Goal: Task Accomplishment & Management: Complete application form

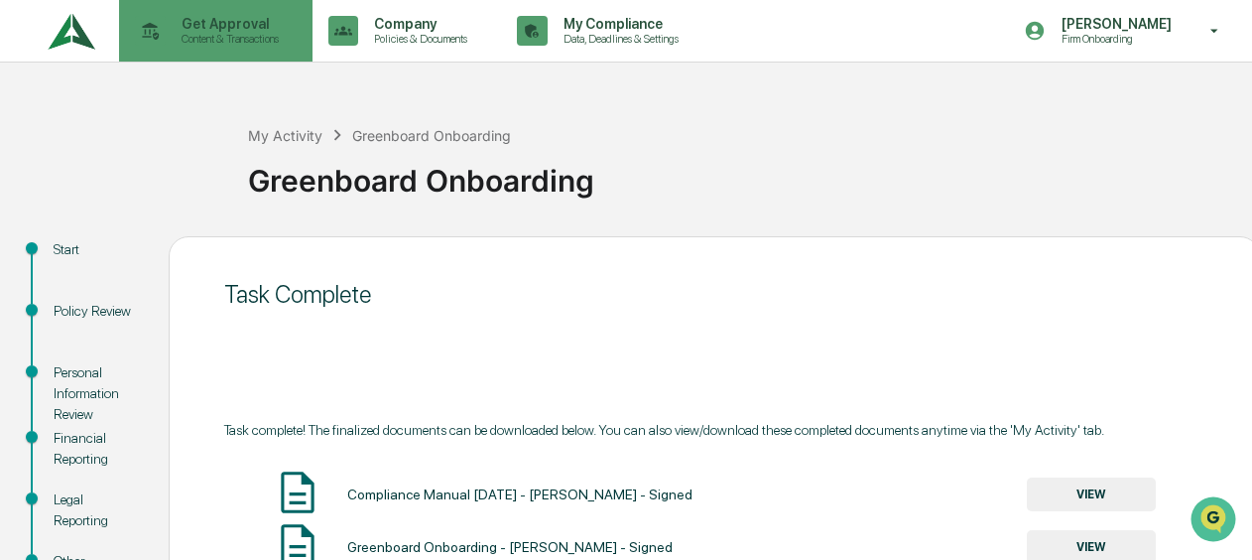
click at [238, 60] on div "Get Approval Content & Transactions" at bounding box center [214, 31] width 174 height 62
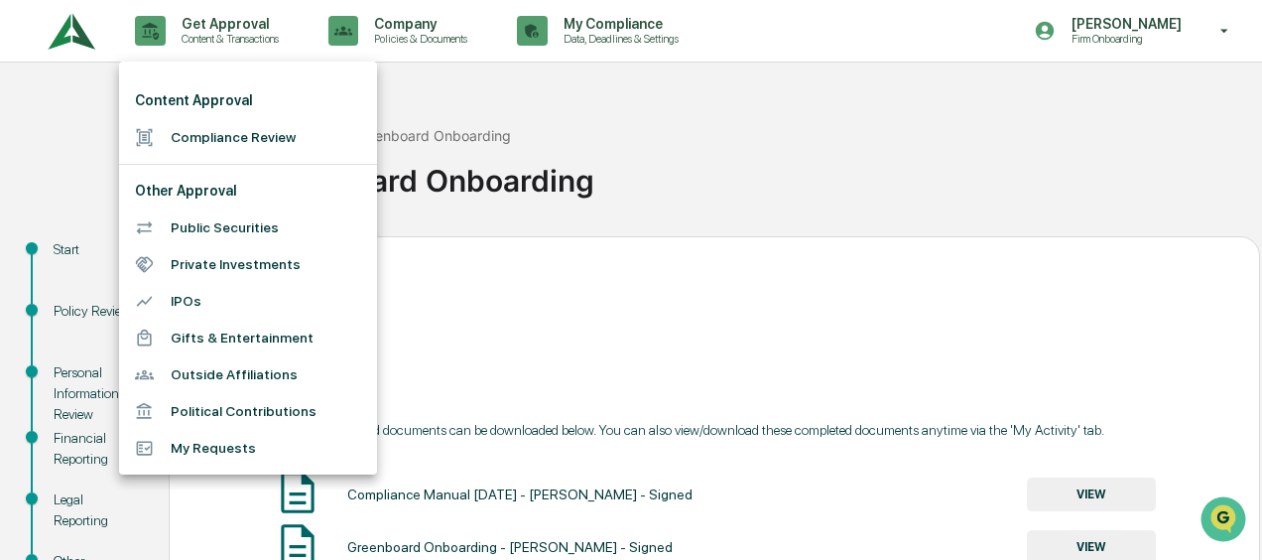
click at [224, 132] on li "Compliance Review" at bounding box center [248, 137] width 258 height 37
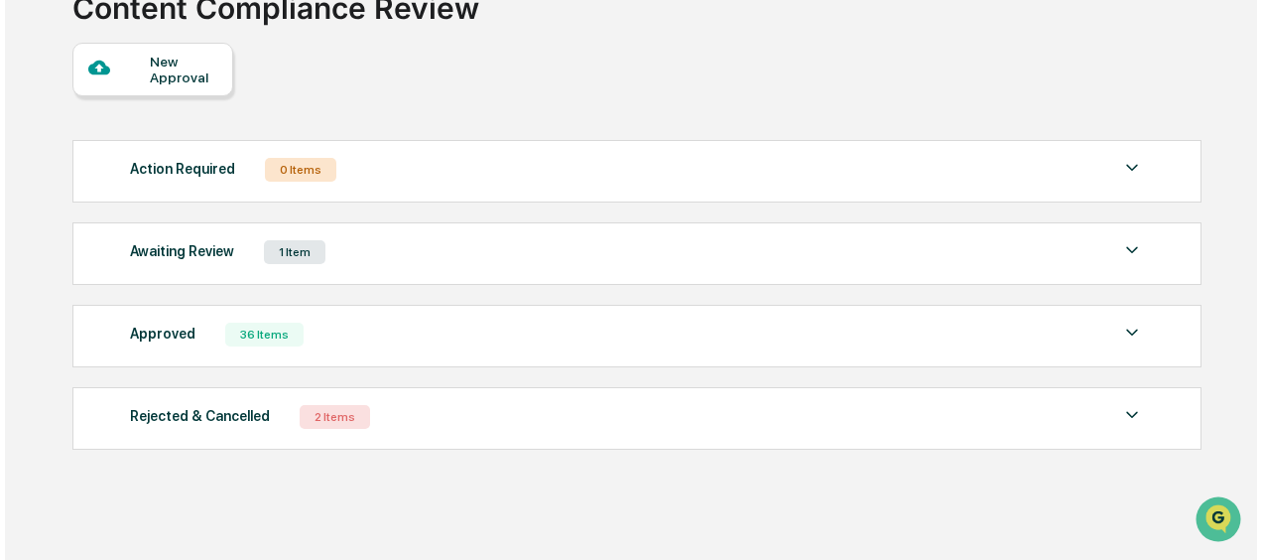
scroll to position [162, 0]
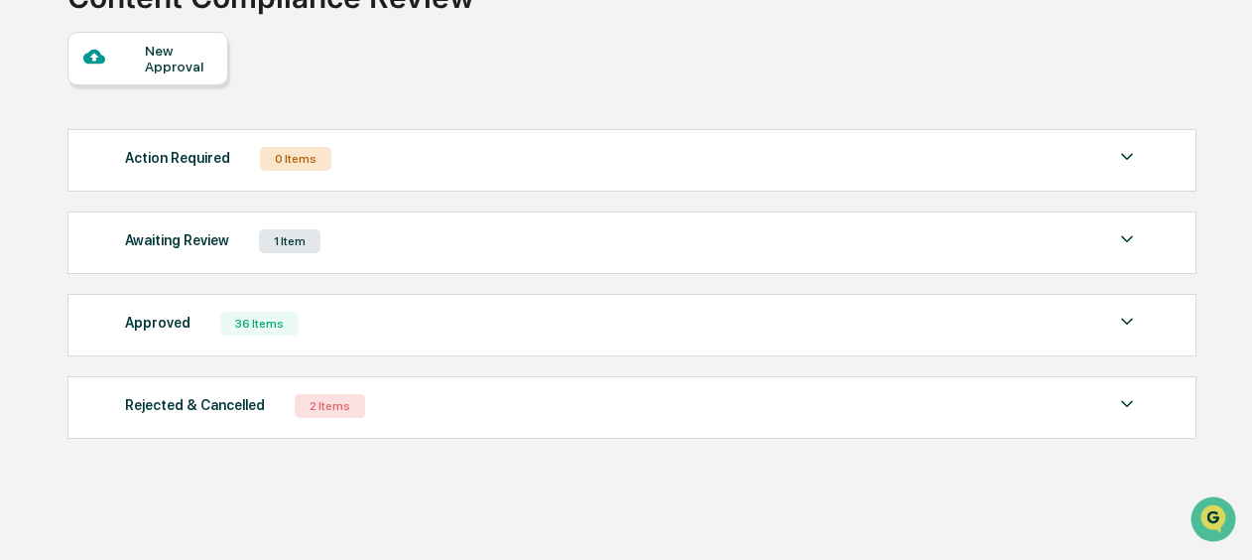
click at [461, 218] on div "Awaiting Review 1 Item File Name Review Id Created Date Requested By Compliance…" at bounding box center [631, 242] width 1129 height 63
click at [472, 248] on div "Awaiting Review 1 Item" at bounding box center [632, 241] width 1014 height 28
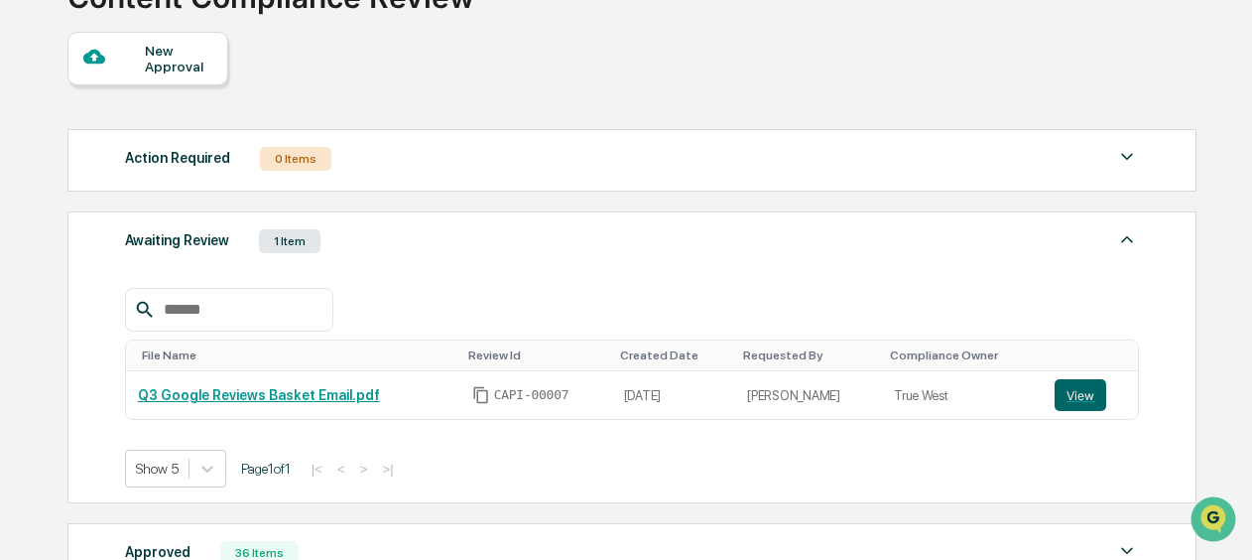
click at [611, 251] on div "Awaiting Review 1 Item" at bounding box center [632, 241] width 1014 height 28
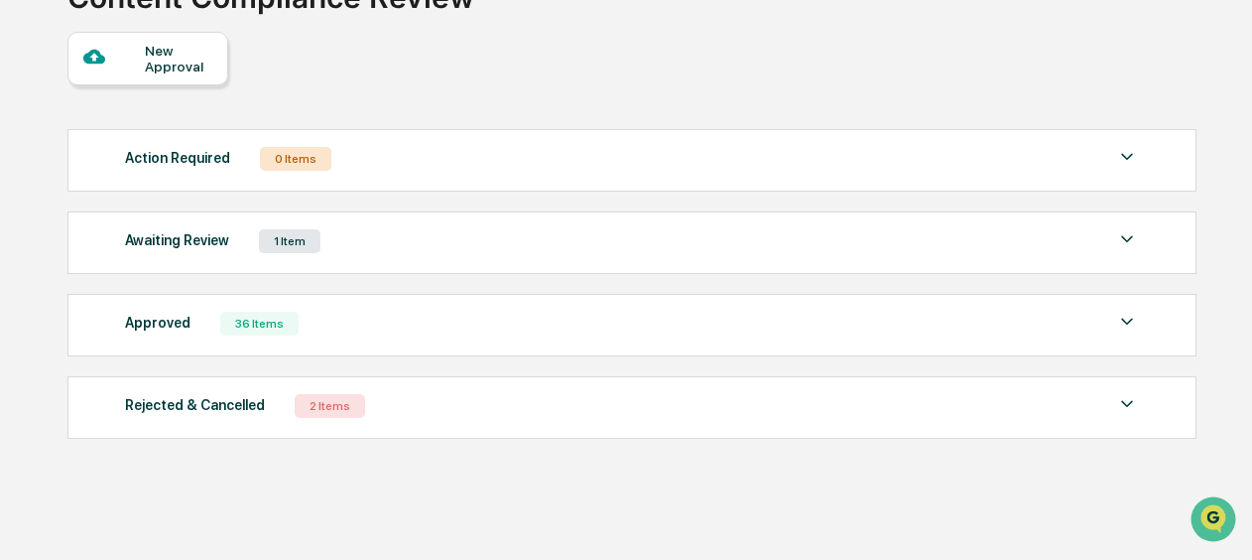
click at [137, 52] on div at bounding box center [114, 58] width 63 height 25
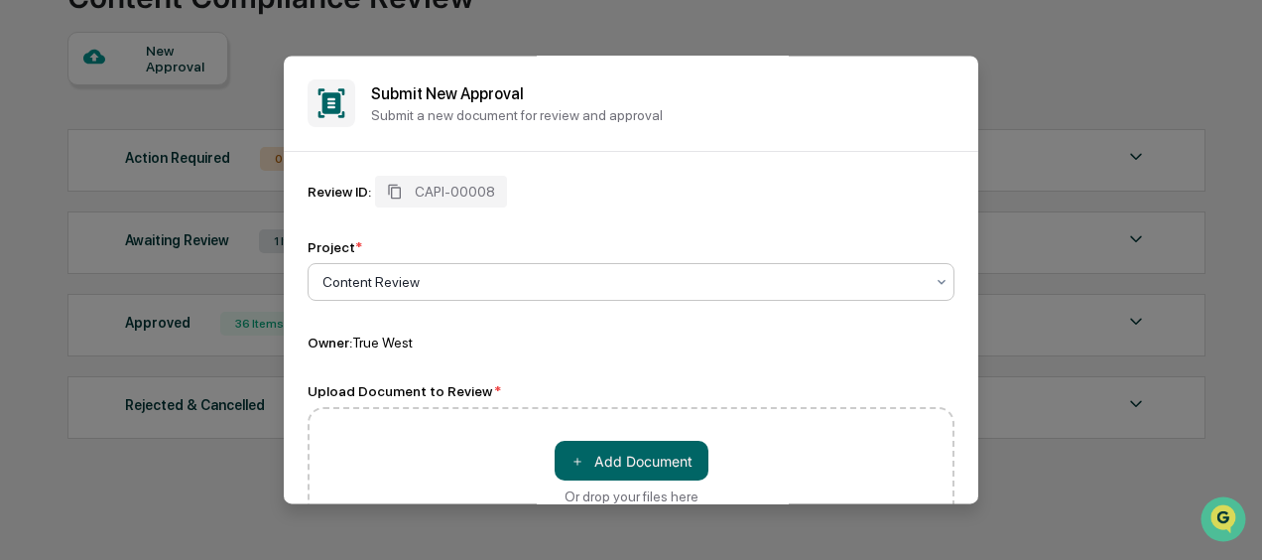
click at [429, 291] on div at bounding box center [622, 282] width 601 height 20
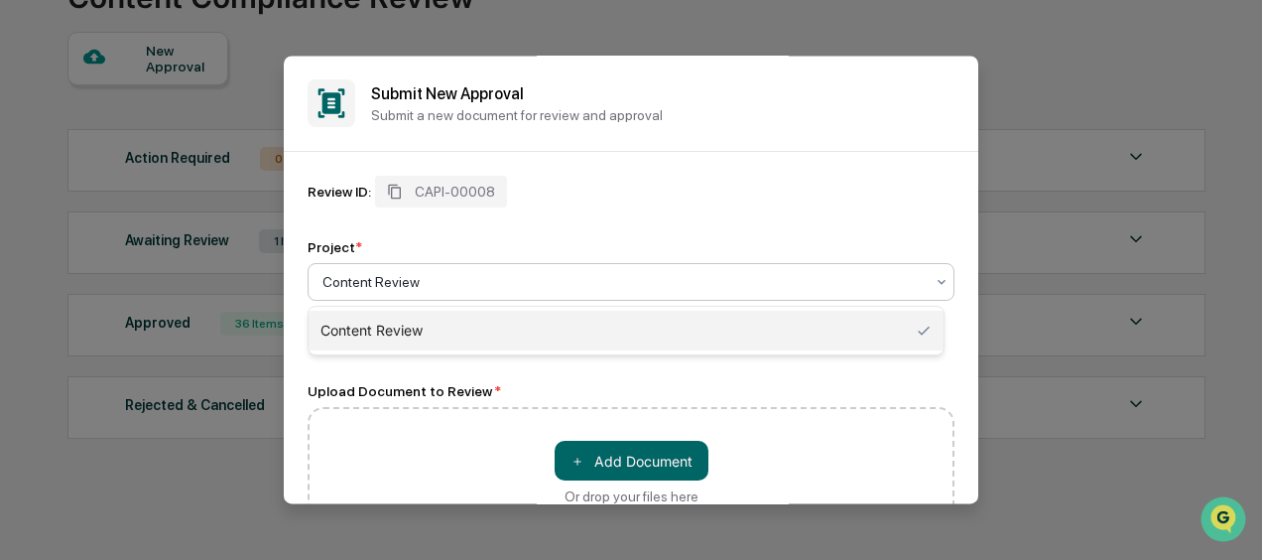
click at [407, 336] on div "Content Review" at bounding box center [626, 331] width 635 height 40
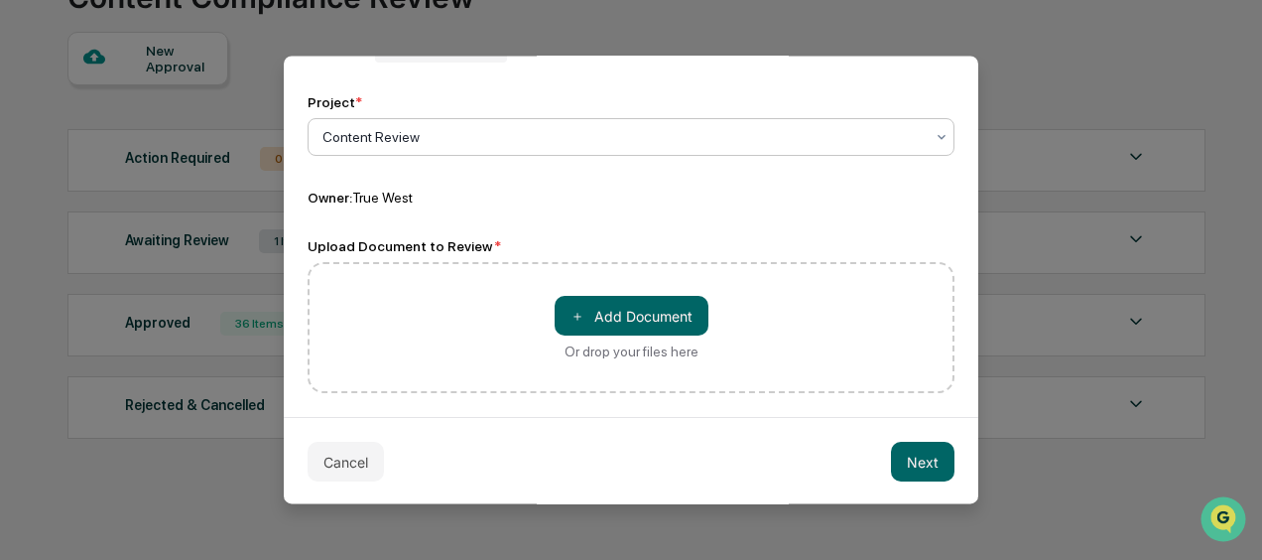
scroll to position [159, 0]
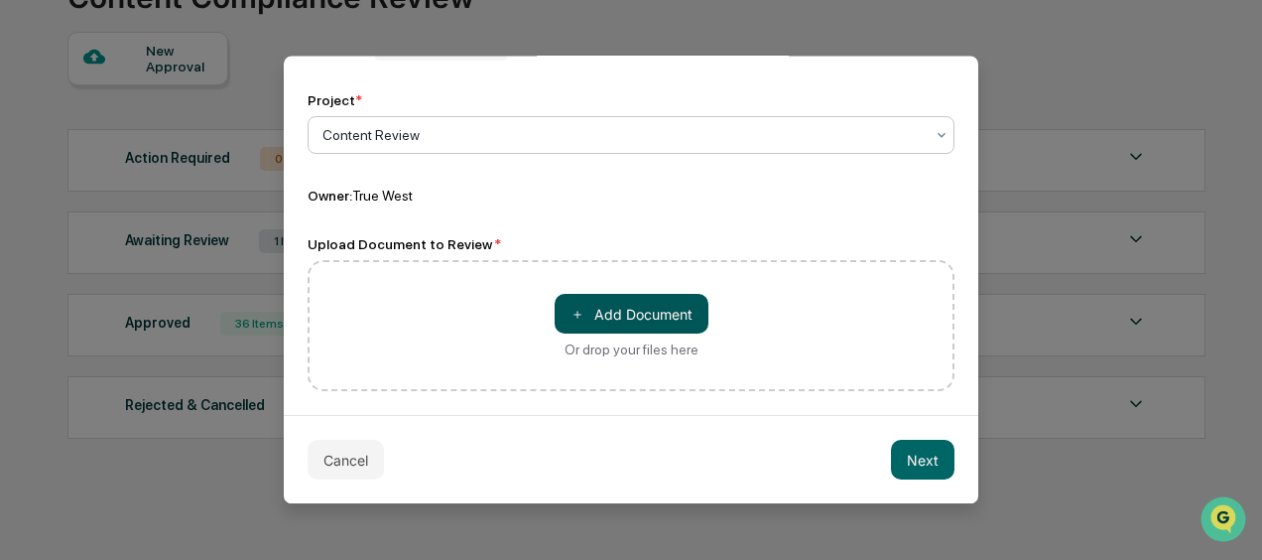
click at [602, 298] on button "＋ Add Document" at bounding box center [632, 314] width 154 height 40
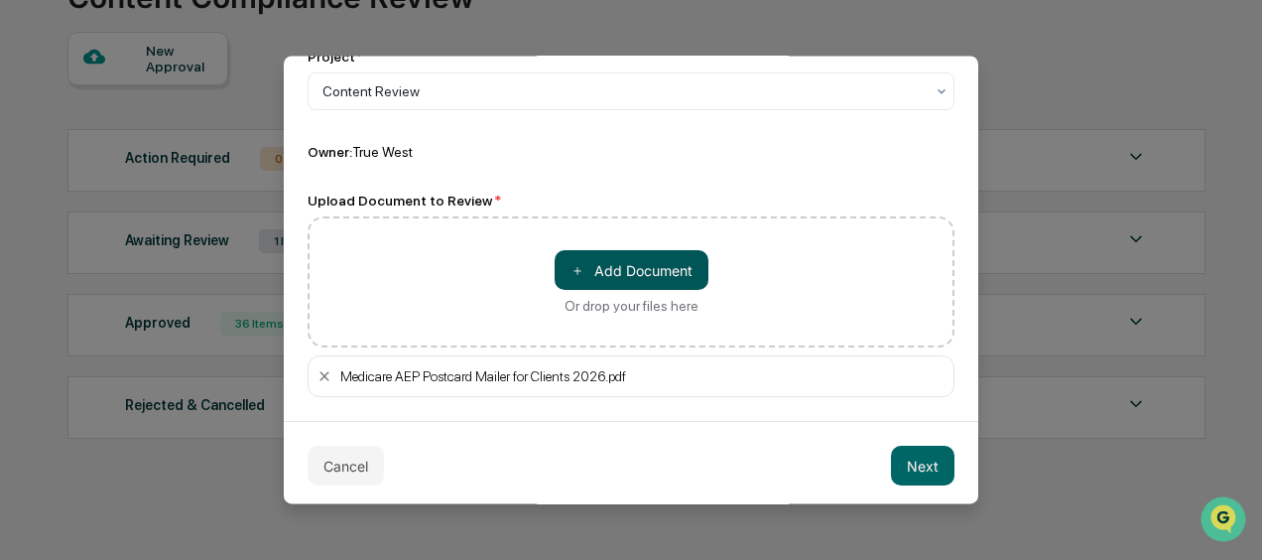
scroll to position [207, 0]
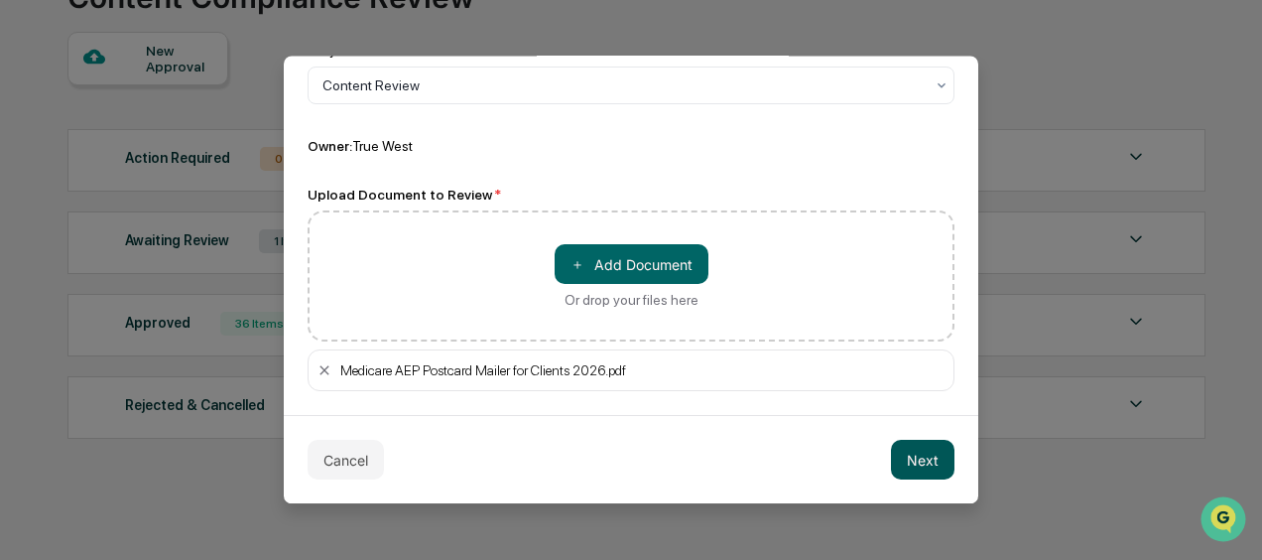
click at [910, 446] on button "Next" at bounding box center [923, 460] width 64 height 40
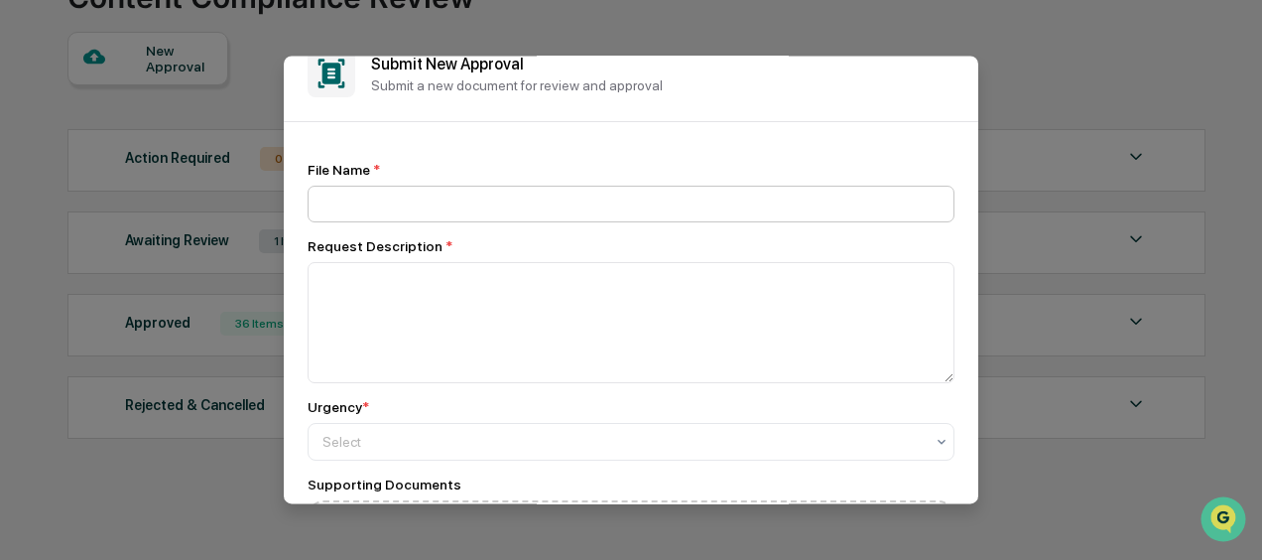
scroll to position [0, 0]
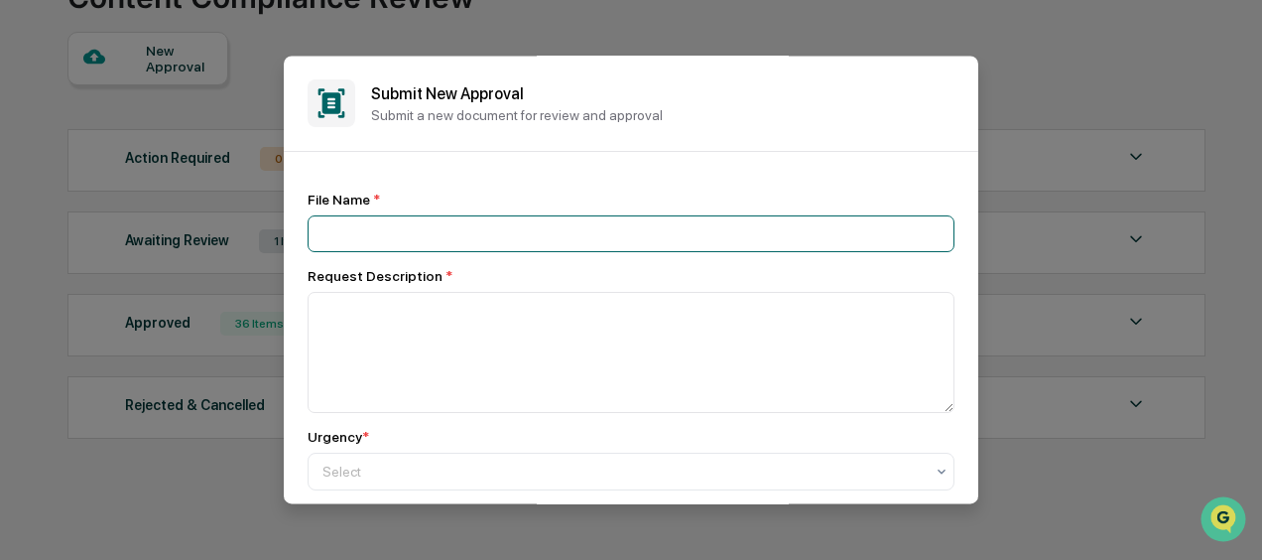
click at [388, 238] on input at bounding box center [631, 233] width 647 height 37
type input "**********"
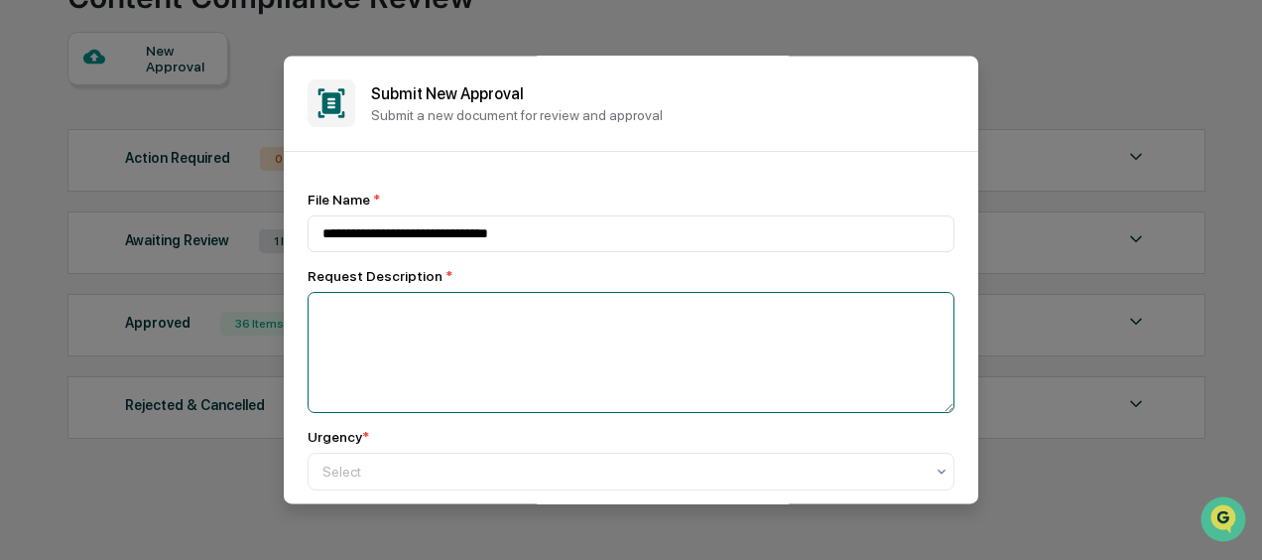
click at [443, 324] on textarea at bounding box center [631, 352] width 647 height 121
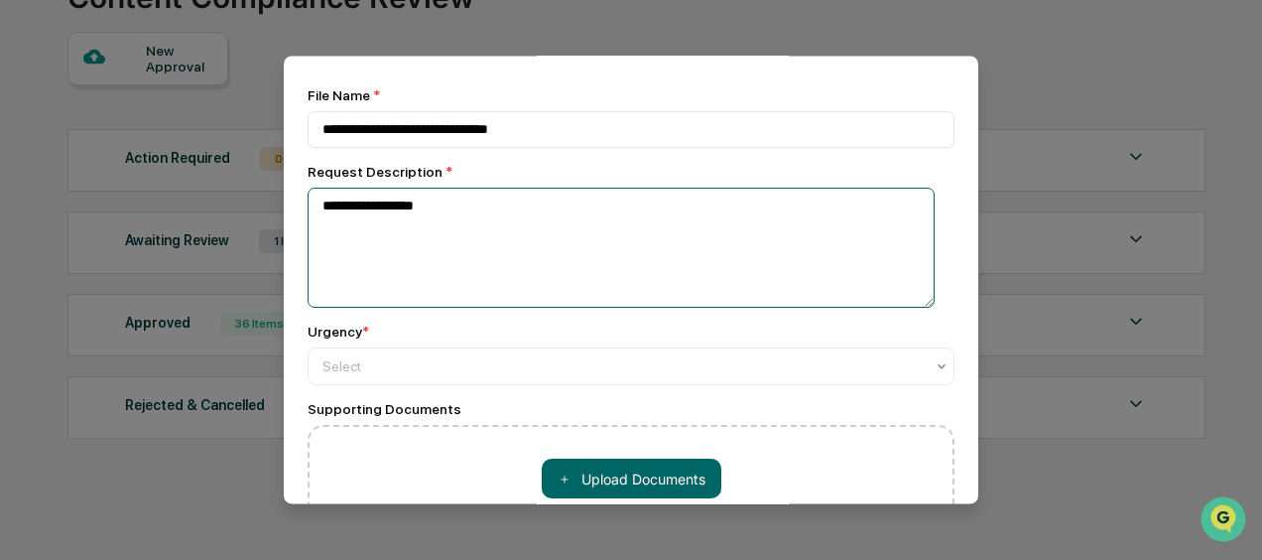
scroll to position [198, 0]
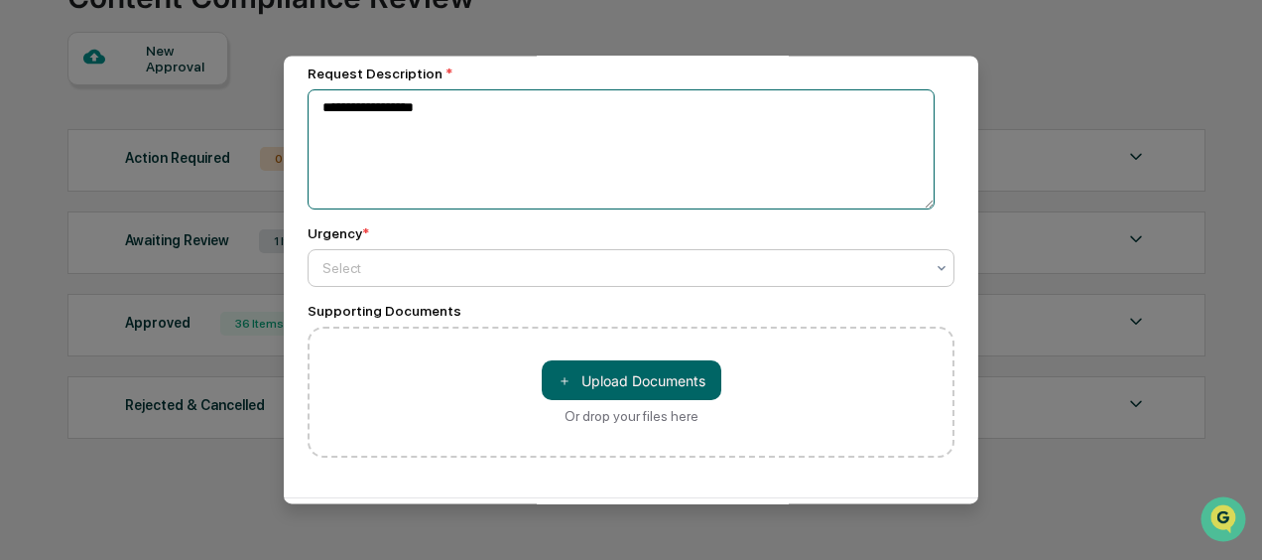
type textarea "**********"
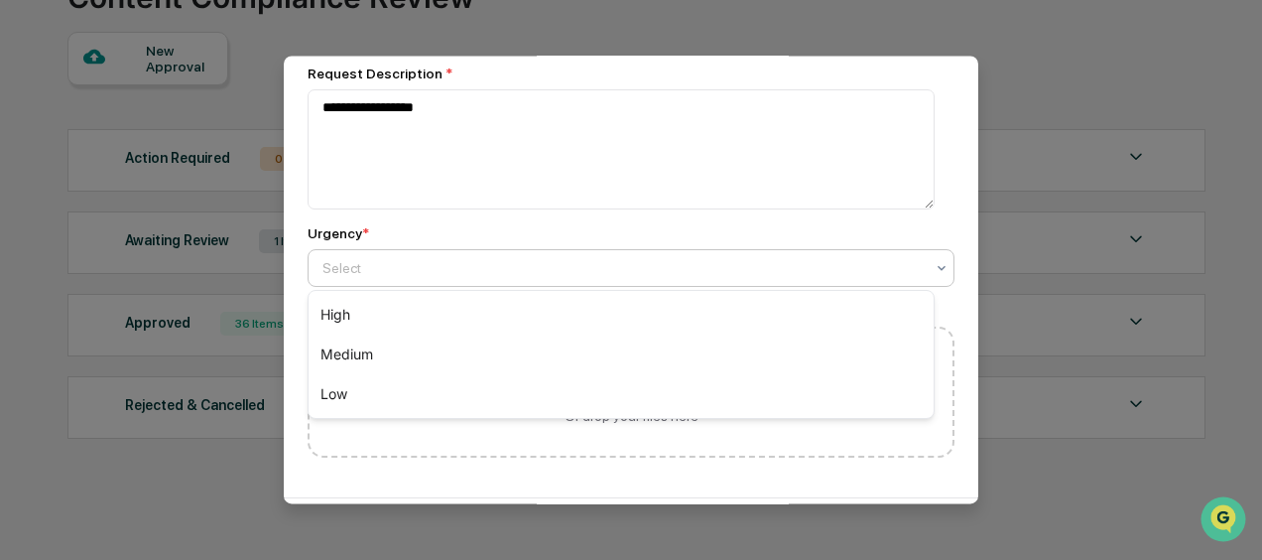
click at [419, 267] on div at bounding box center [622, 269] width 601 height 20
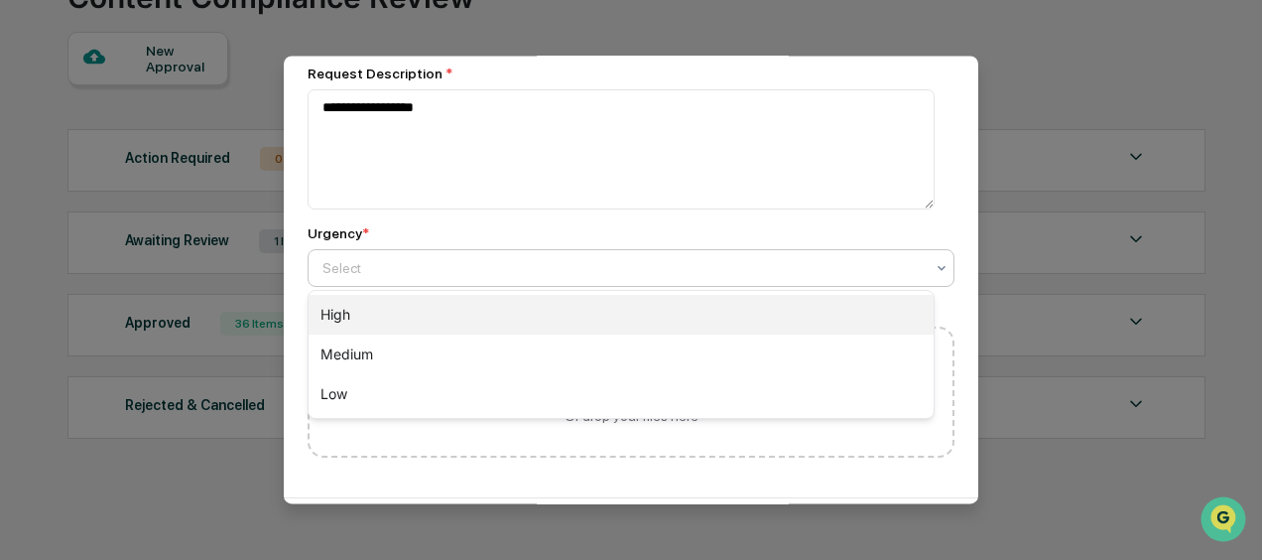
click at [413, 309] on div "High" at bounding box center [621, 315] width 625 height 40
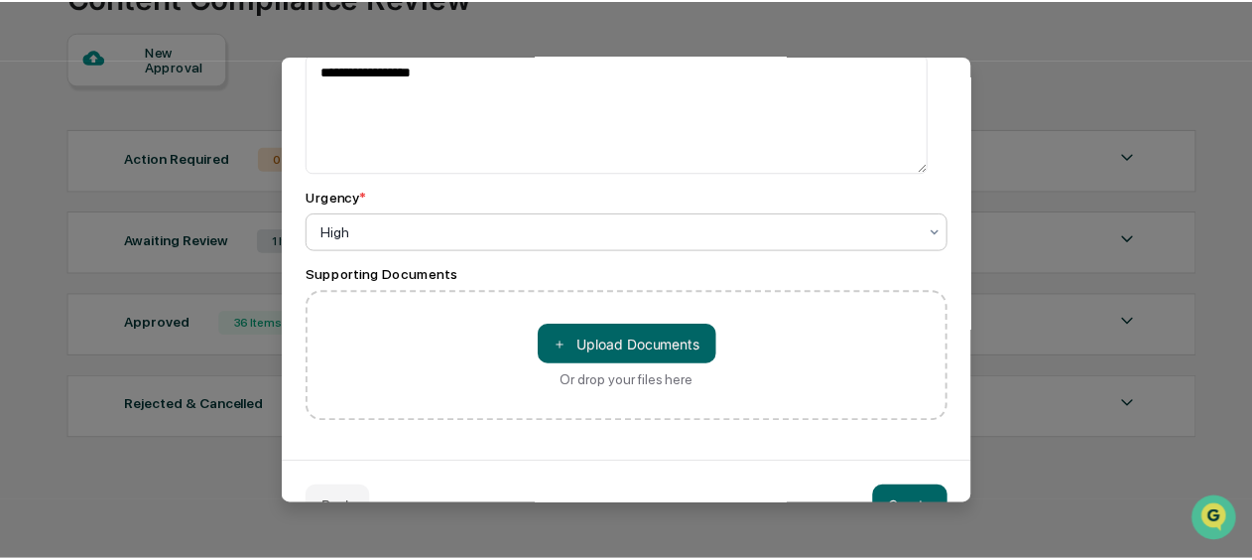
scroll to position [290, 0]
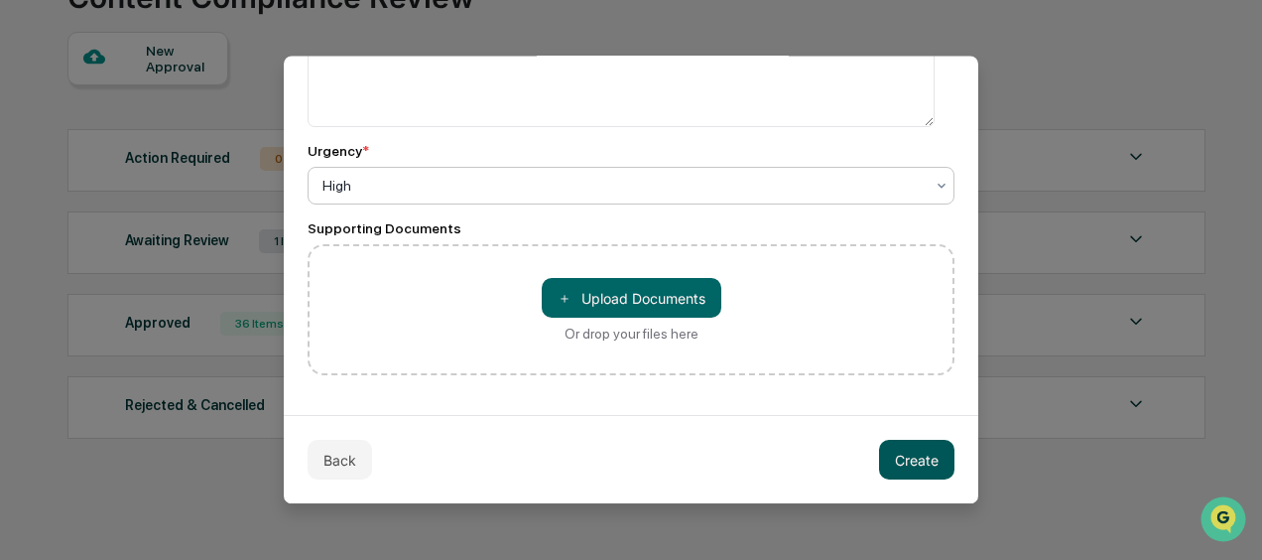
click at [931, 451] on button "Create" at bounding box center [916, 460] width 75 height 40
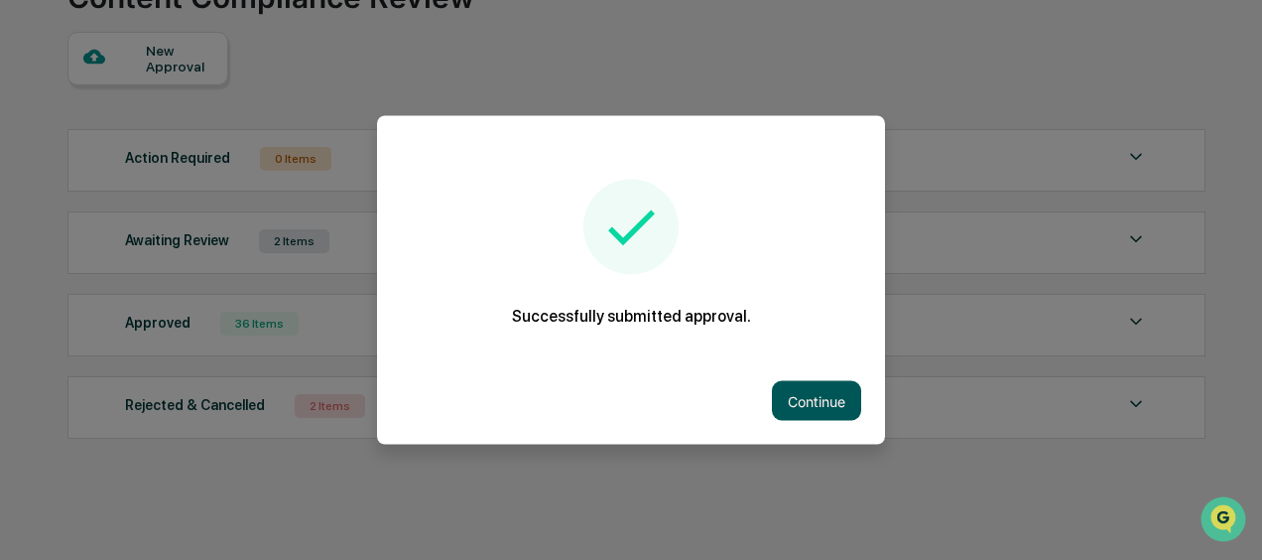
click at [820, 406] on button "Continue" at bounding box center [816, 401] width 89 height 40
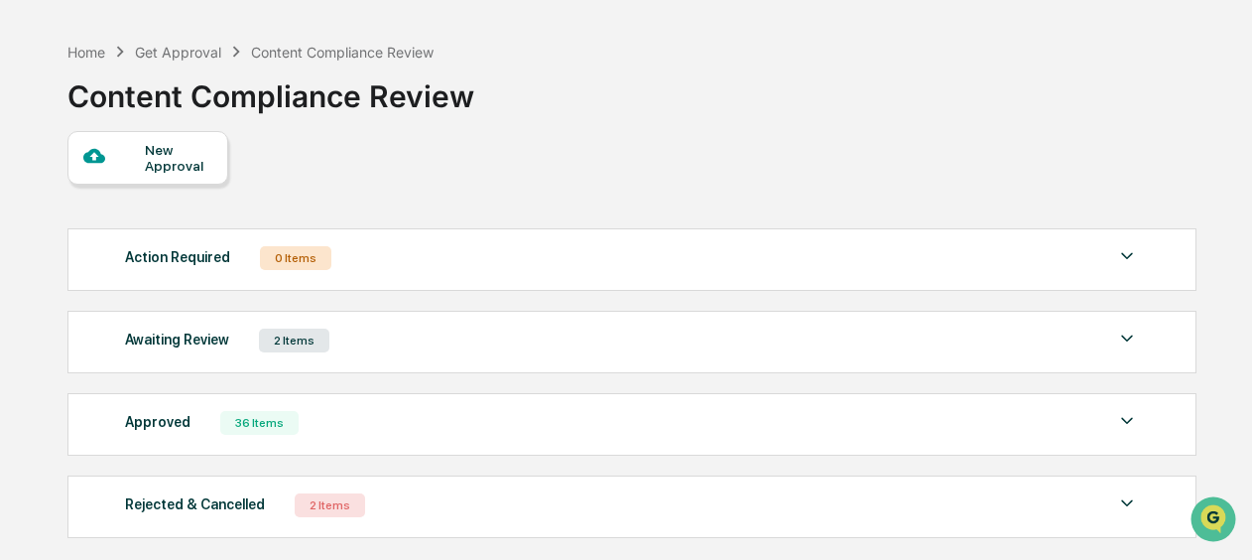
scroll to position [0, 0]
